Goal: Participate in discussion

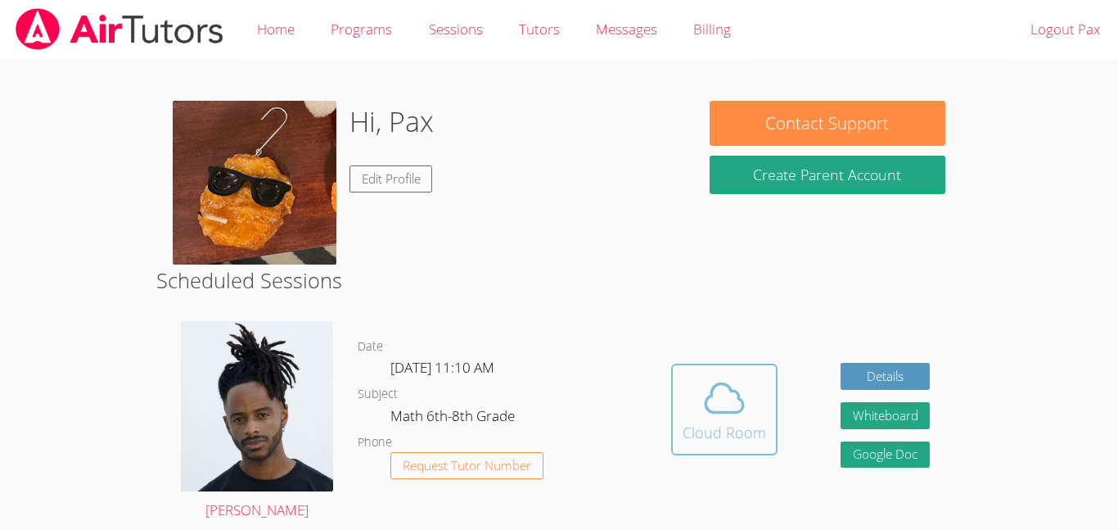
click at [743, 437] on div "Cloud Room" at bounding box center [725, 432] width 84 height 23
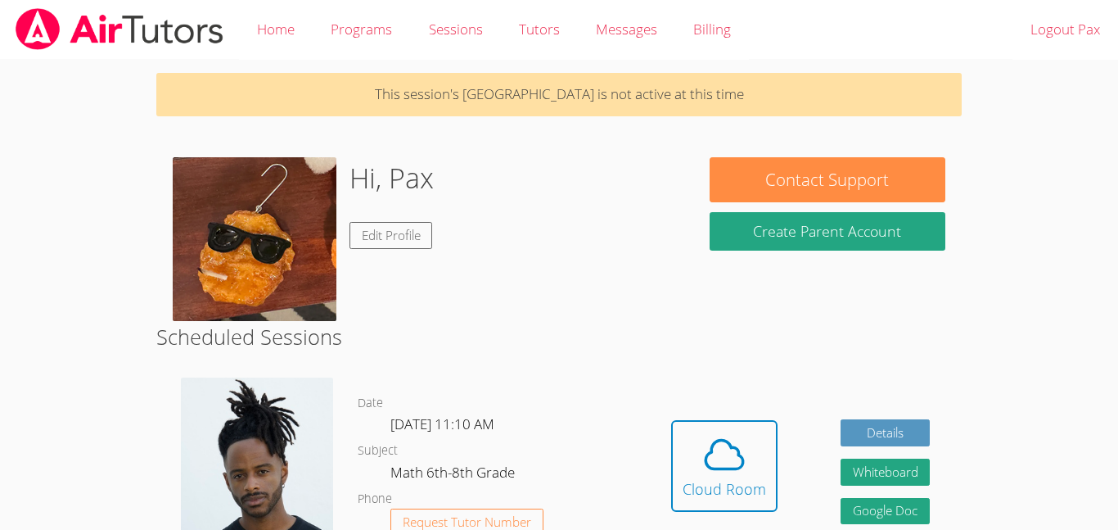
click at [743, 437] on icon at bounding box center [725, 454] width 46 height 46
click at [717, 495] on div "Cloud Room" at bounding box center [725, 488] width 84 height 23
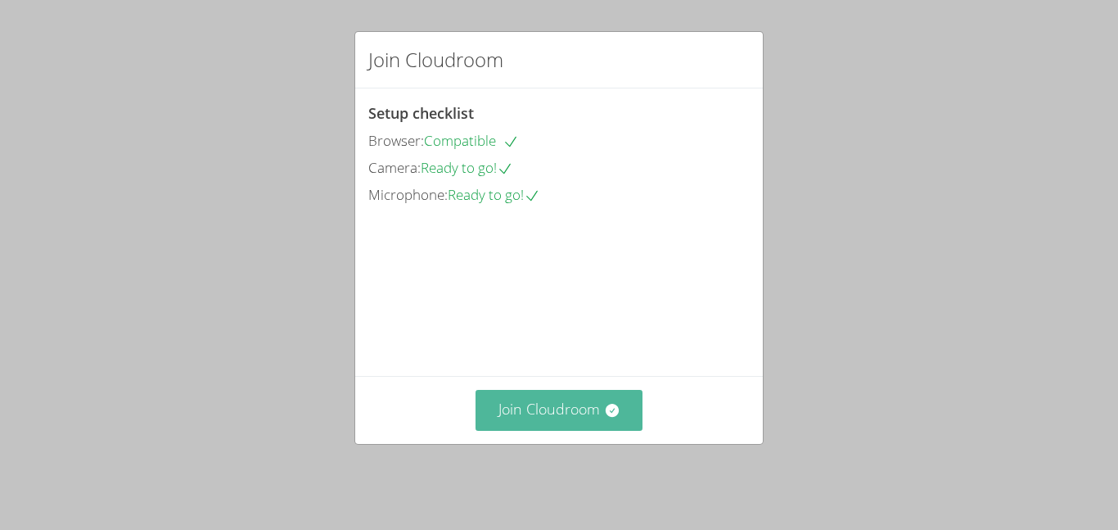
click at [553, 427] on button "Join Cloudroom" at bounding box center [560, 410] width 168 height 40
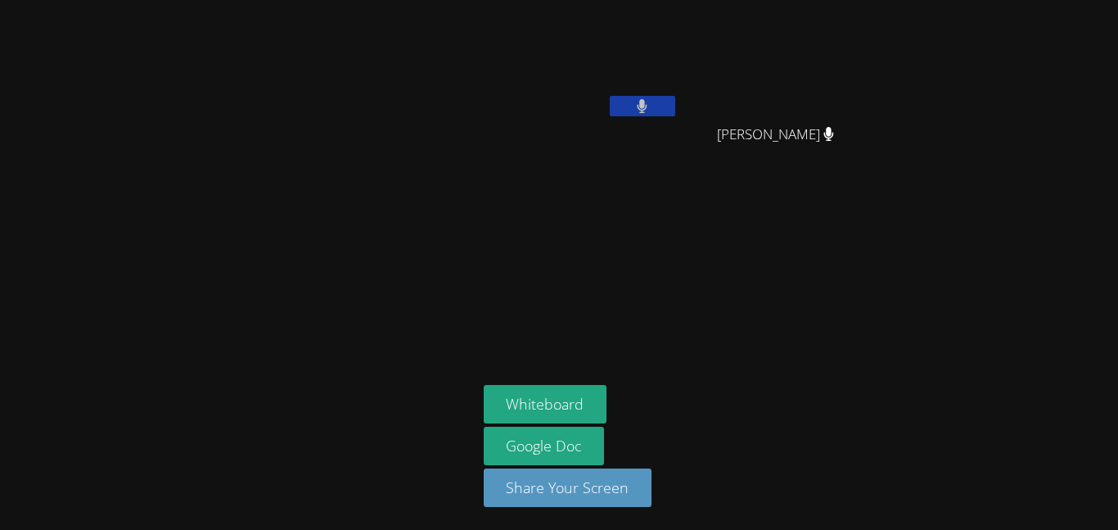
click at [633, 97] on button at bounding box center [643, 106] width 66 height 20
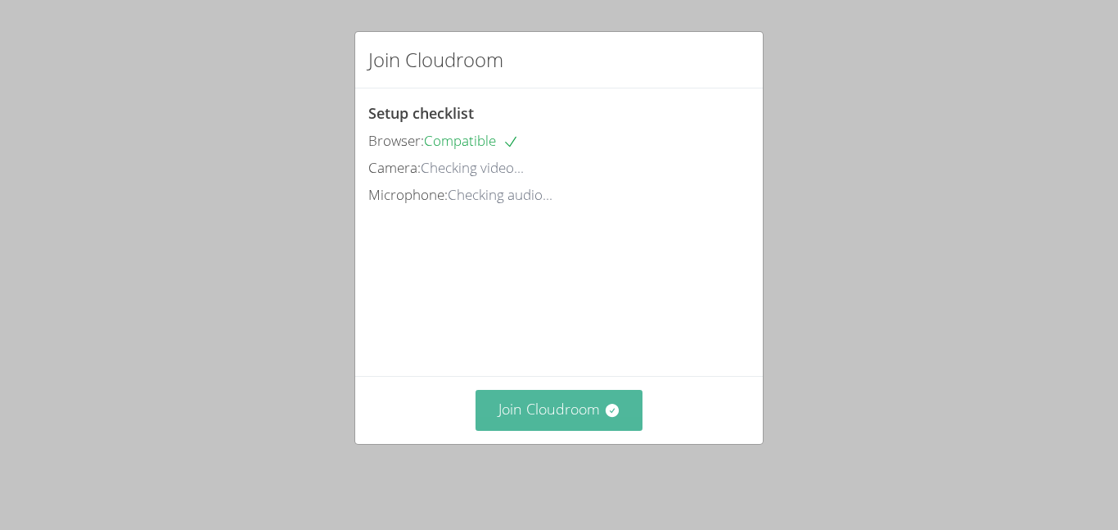
click at [606, 430] on button "Join Cloudroom" at bounding box center [560, 410] width 168 height 40
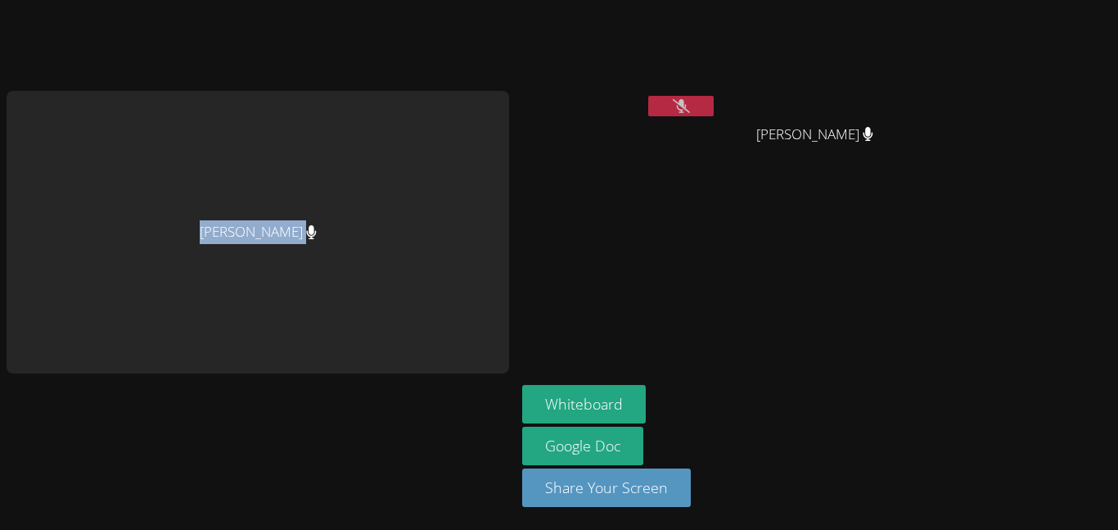
click at [630, 247] on aside "Pax Holloran Josue Aviles Josue Aviles Whiteboard Google Doc Share Your Screen" at bounding box center [720, 265] width 409 height 530
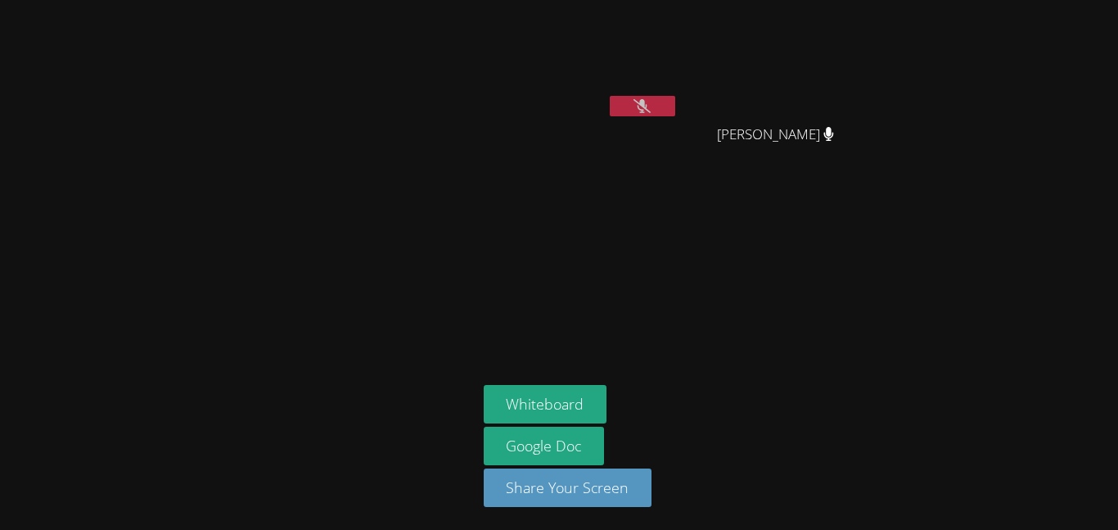
click at [634, 94] on video at bounding box center [581, 62] width 195 height 110
click at [635, 99] on icon at bounding box center [642, 106] width 17 height 14
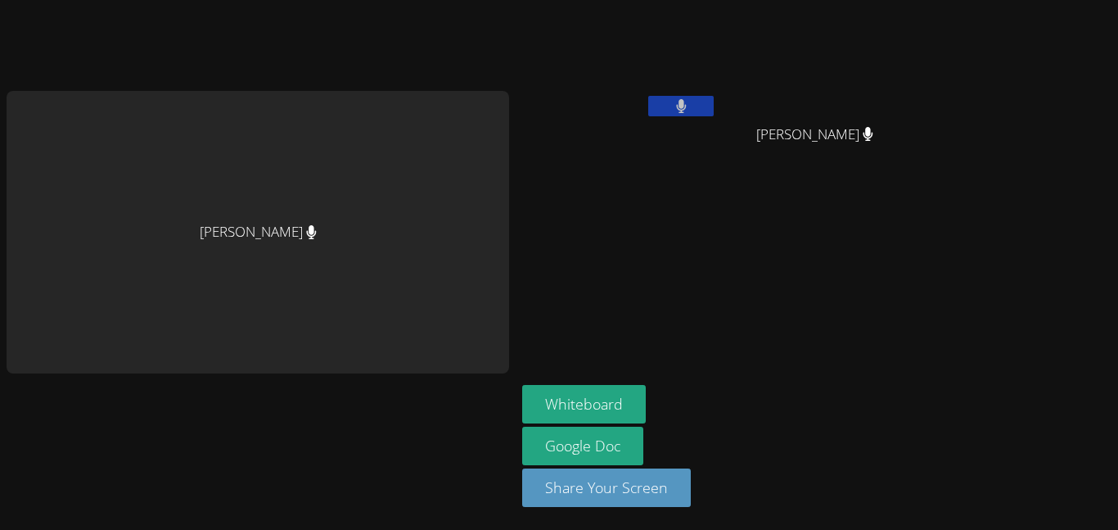
click at [707, 103] on button at bounding box center [681, 106] width 66 height 20
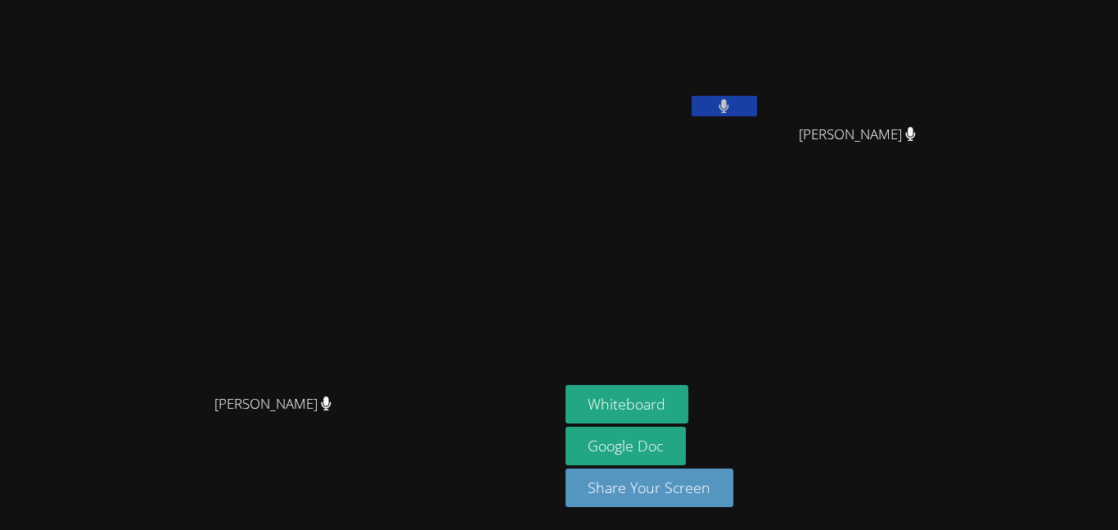
click at [757, 106] on button at bounding box center [725, 106] width 66 height 20
click at [733, 106] on icon at bounding box center [724, 106] width 17 height 14
click at [757, 106] on button at bounding box center [725, 106] width 66 height 20
click at [733, 106] on icon at bounding box center [724, 106] width 17 height 14
click at [757, 106] on button at bounding box center [725, 106] width 66 height 20
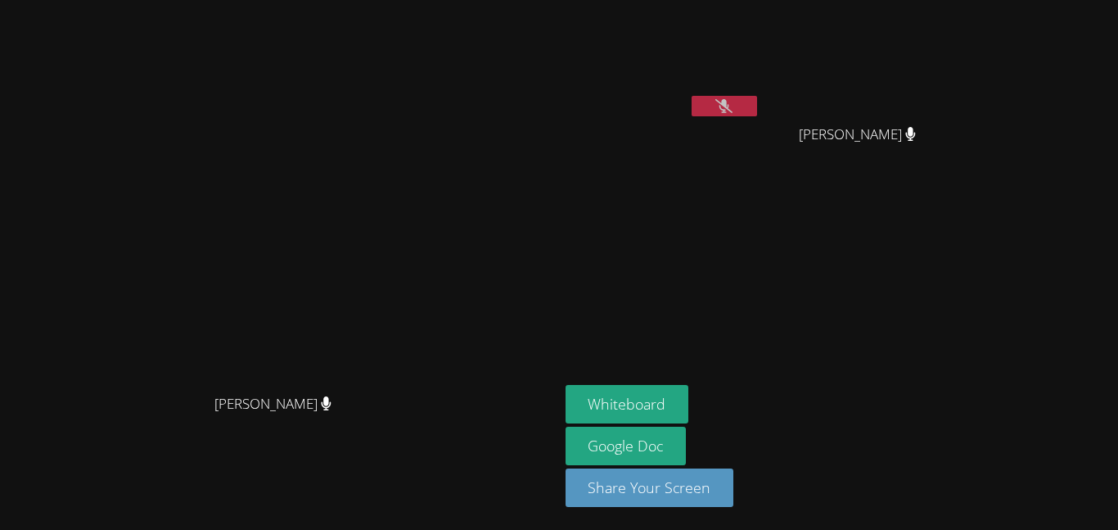
click at [733, 106] on icon at bounding box center [724, 106] width 17 height 14
click at [757, 116] on div at bounding box center [725, 108] width 66 height 25
click at [733, 104] on icon at bounding box center [724, 106] width 17 height 14
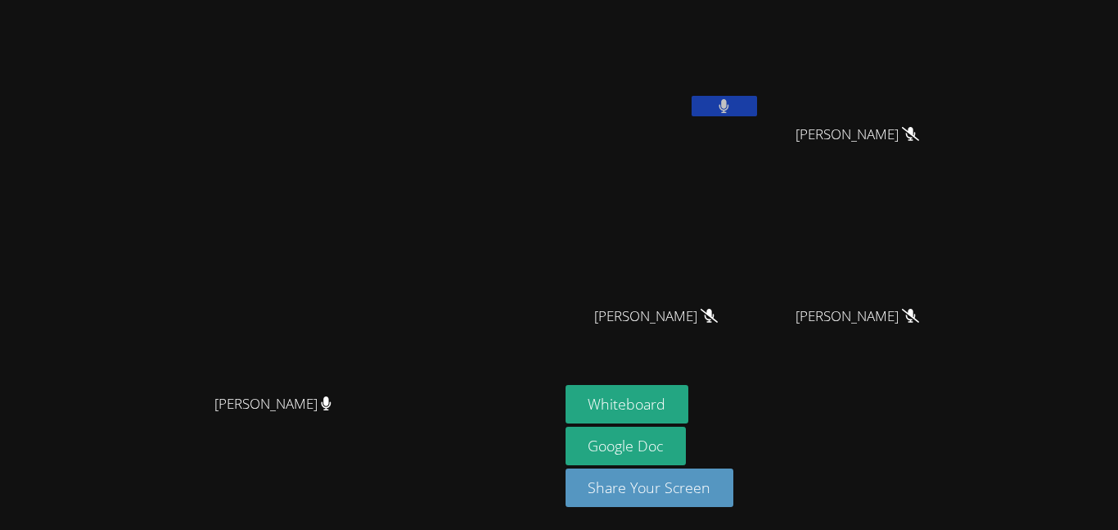
click at [730, 104] on icon at bounding box center [725, 106] width 10 height 14
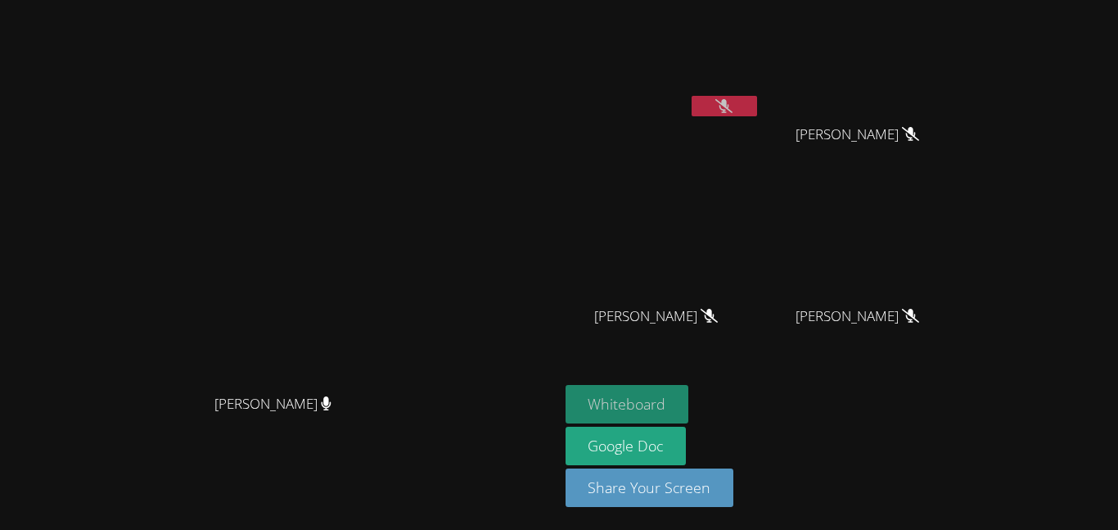
click at [660, 413] on button "Whiteboard" at bounding box center [628, 404] width 124 height 38
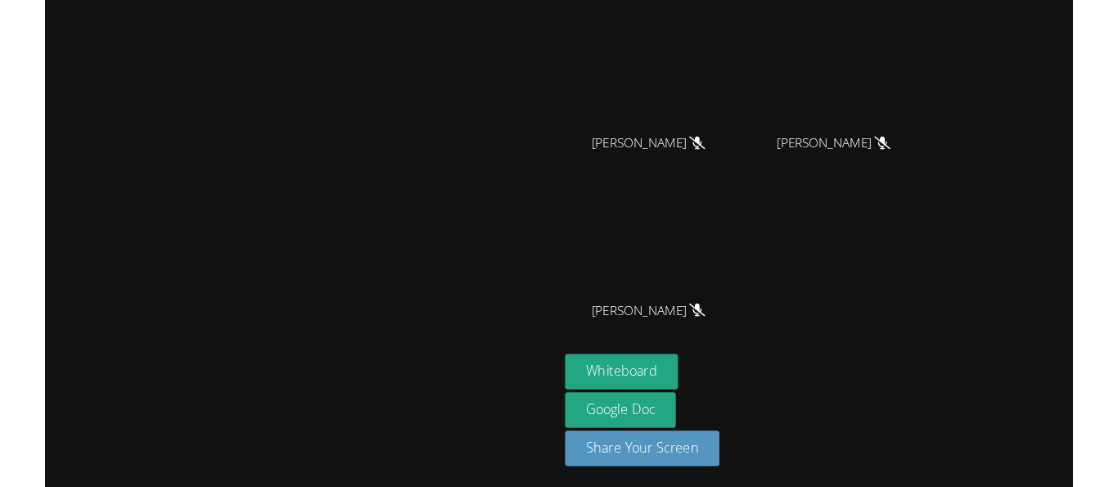
scroll to position [1, 0]
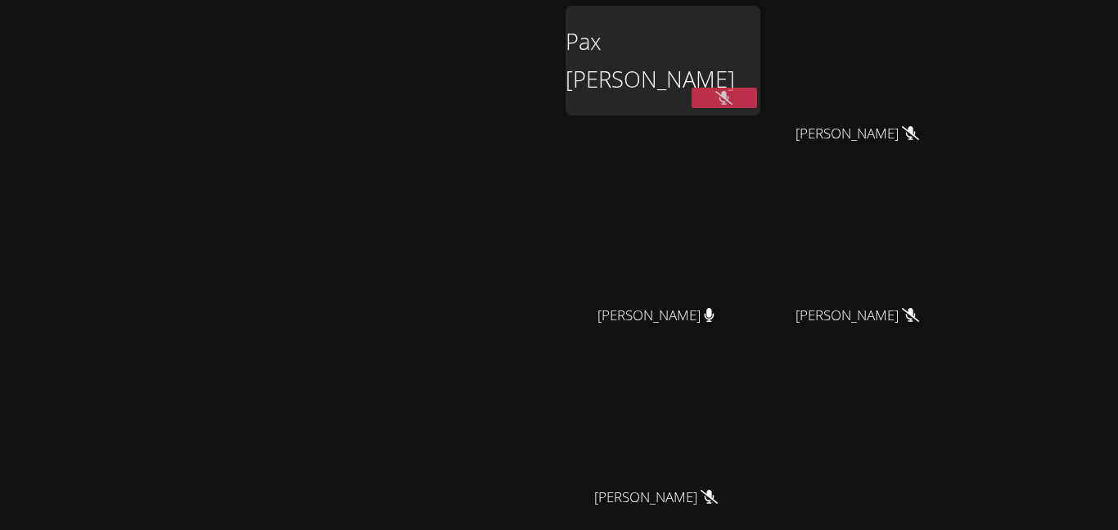
click at [553, 46] on div "[PERSON_NAME]" at bounding box center [280, 344] width 546 height 677
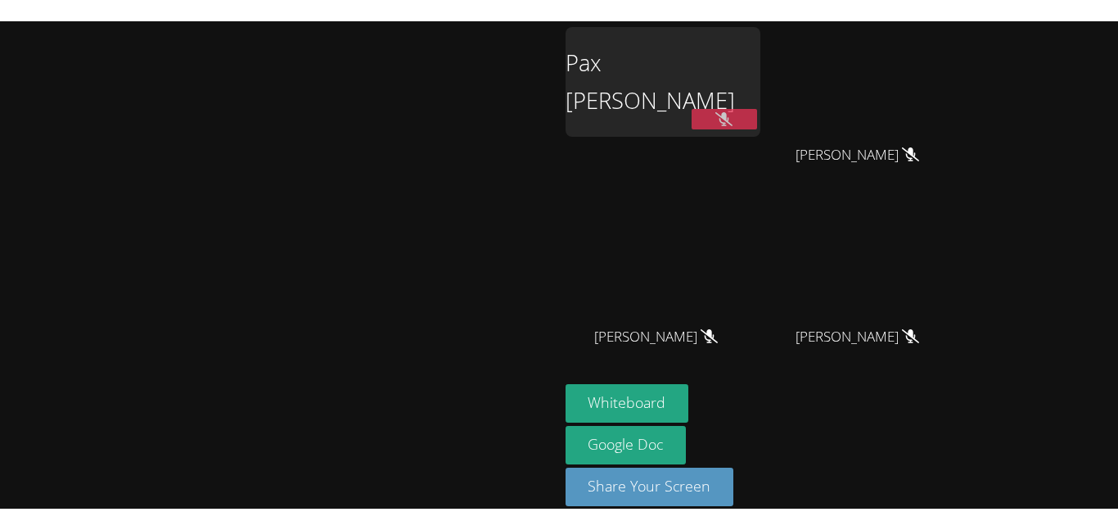
scroll to position [0, 0]
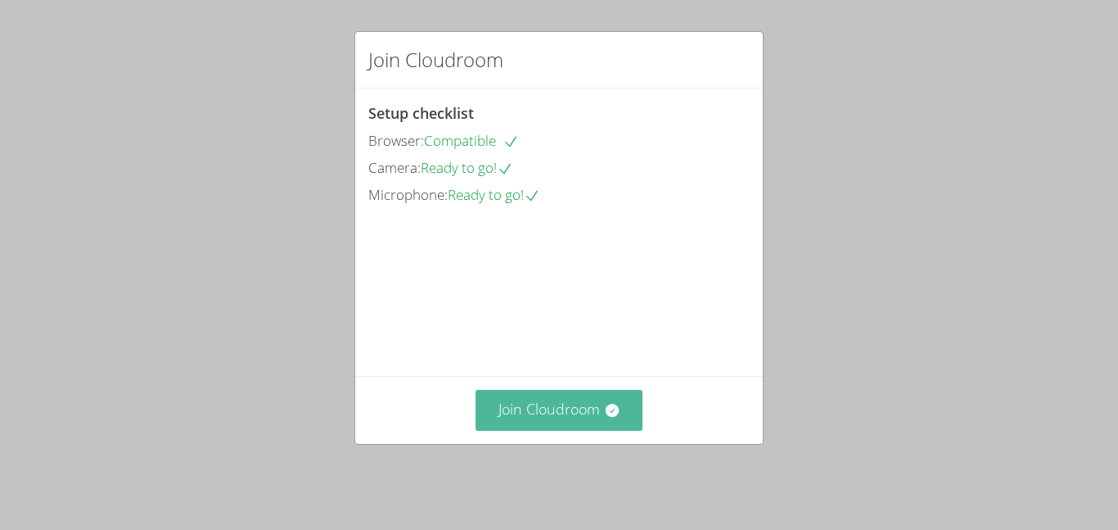
click at [528, 408] on button "Join Cloudroom" at bounding box center [560, 410] width 168 height 40
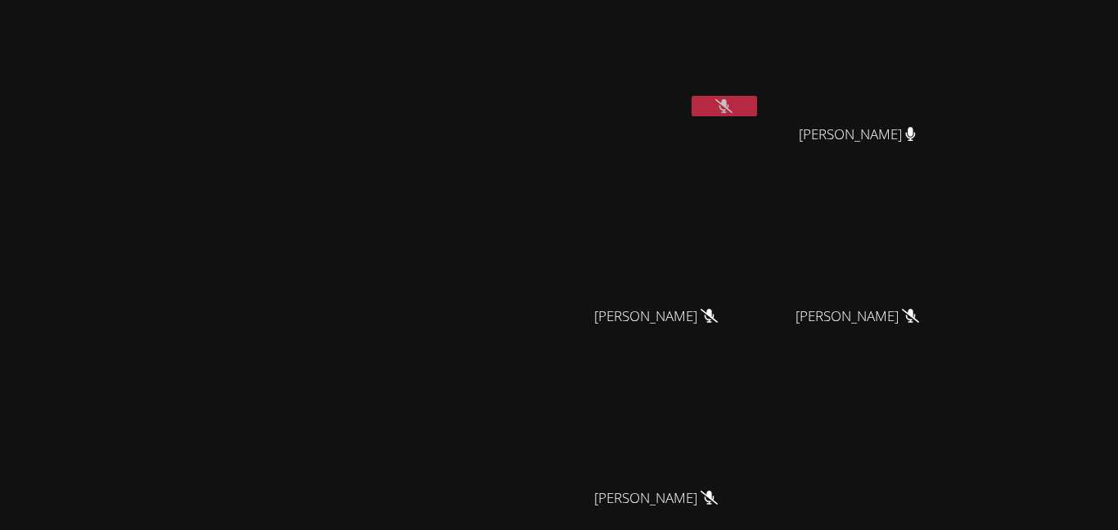
click at [716, 112] on icon at bounding box center [724, 106] width 17 height 14
click at [757, 101] on button at bounding box center [725, 106] width 66 height 20
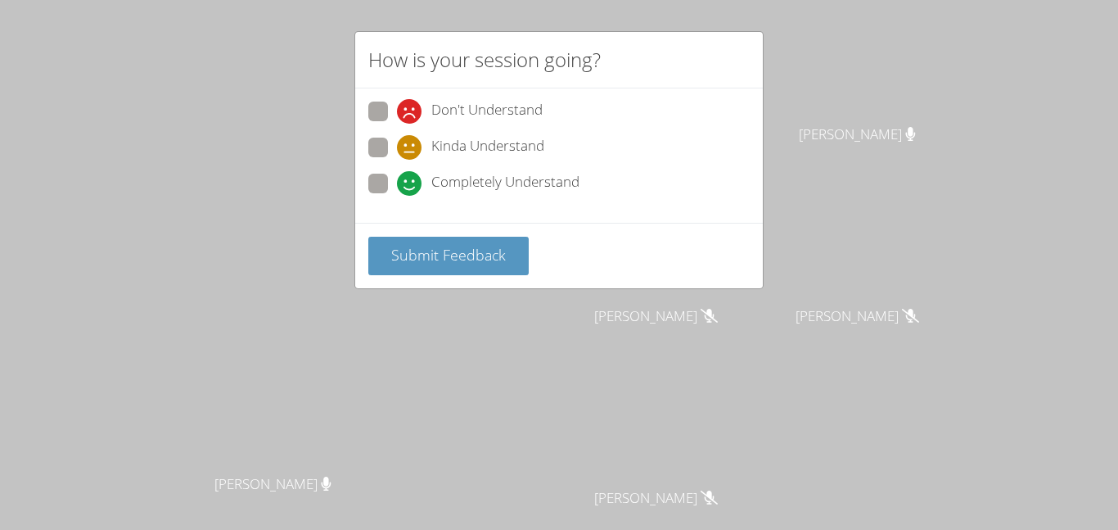
click at [441, 177] on span "Completely Understand" at bounding box center [505, 183] width 148 height 25
click at [411, 177] on input "Completely Understand" at bounding box center [404, 181] width 14 height 14
radio input "true"
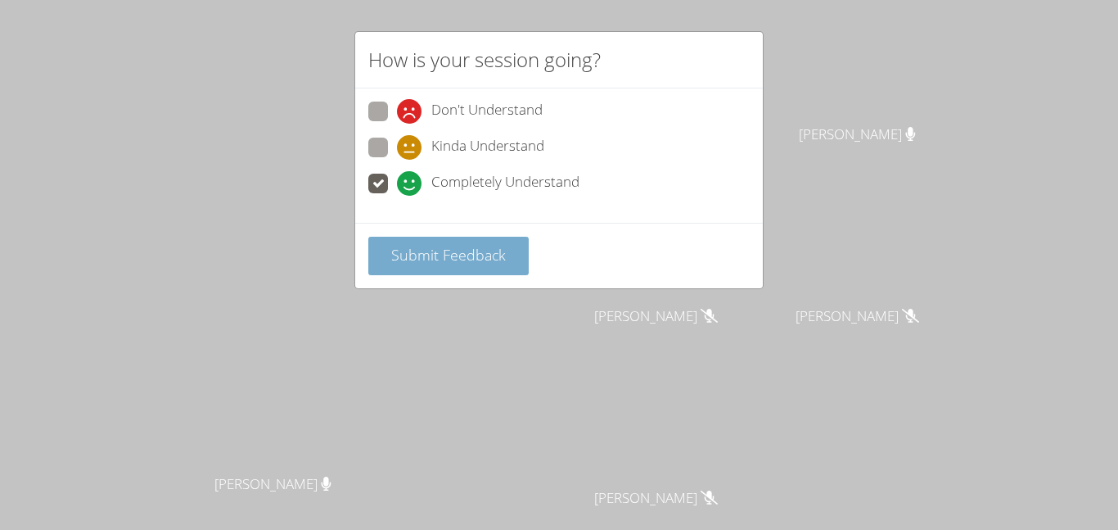
click at [466, 248] on span "Submit Feedback" at bounding box center [448, 255] width 115 height 20
